Goal: Information Seeking & Learning: Learn about a topic

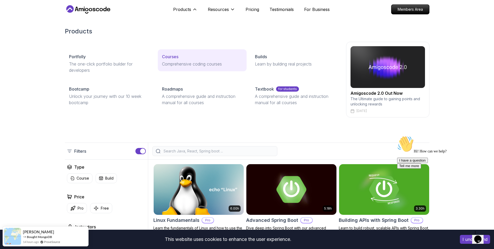
click at [178, 58] on p "Courses" at bounding box center [170, 56] width 16 height 6
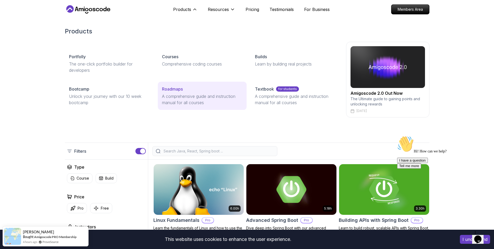
click at [184, 86] on div "Roadmaps" at bounding box center [202, 89] width 81 height 6
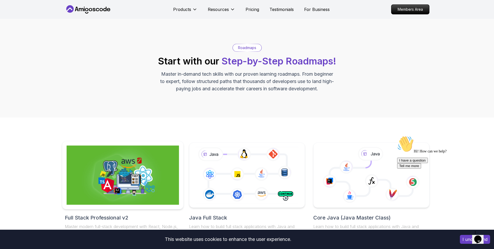
scroll to position [104, 0]
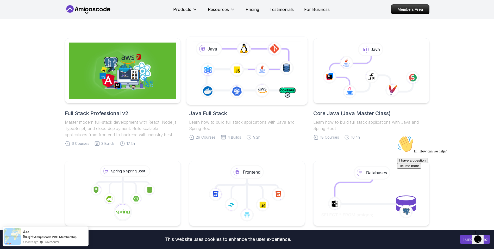
click at [258, 78] on icon at bounding box center [247, 70] width 110 height 61
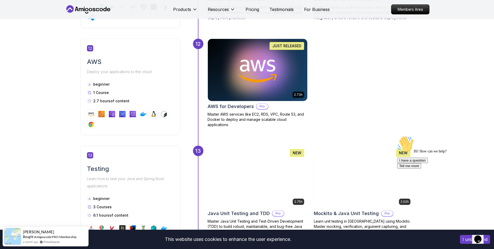
scroll to position [1668, 0]
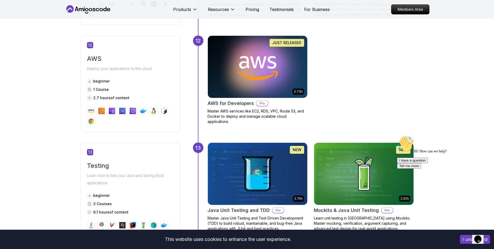
click at [256, 85] on img at bounding box center [257, 66] width 105 height 65
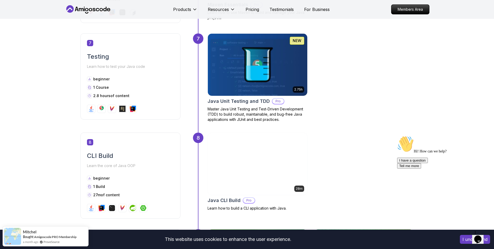
scroll to position [860, 0]
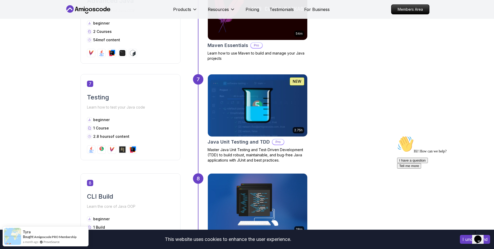
click at [483, 238] on icon "Opens Chat This icon Opens the chat window." at bounding box center [478, 239] width 8 height 8
